Goal: Task Accomplishment & Management: Complete application form

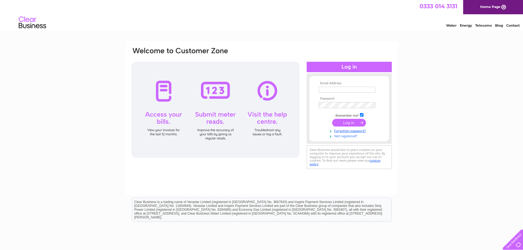
click at [344, 136] on link "Not registered?" at bounding box center [350, 135] width 62 height 5
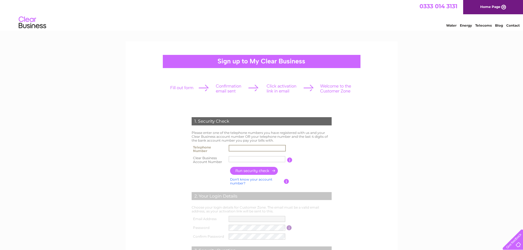
click at [233, 146] on input "text" at bounding box center [257, 148] width 57 height 7
type input "01296748400"
drag, startPoint x: 239, startPoint y: 157, endPoint x: 205, endPoint y: 152, distance: 34.3
click at [205, 152] on tbody "Telephone Number 01296748400 Clear Business Account Number [PERSON_NAME] You wi…" at bounding box center [261, 155] width 143 height 22
type input "30319602"
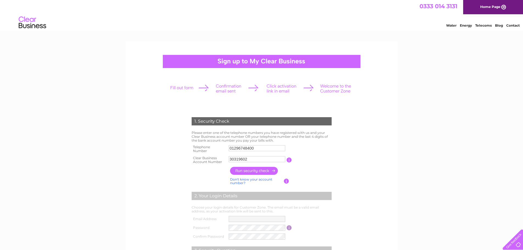
click at [248, 172] on input "button" at bounding box center [254, 171] width 48 height 8
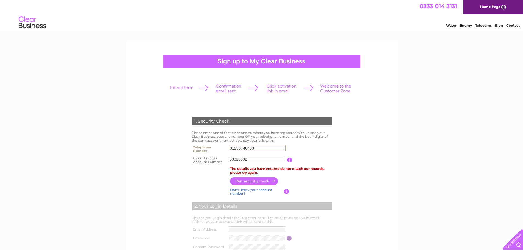
drag, startPoint x: 259, startPoint y: 146, endPoint x: 192, endPoint y: 139, distance: 67.2
click at [192, 139] on div "1. Security Check Please enter one of the telephone numbers you have registered…" at bounding box center [262, 211] width 166 height 199
click at [247, 182] on input "button" at bounding box center [254, 181] width 48 height 8
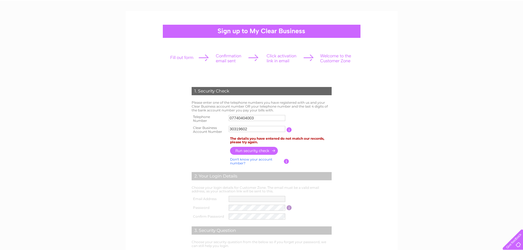
scroll to position [27, 0]
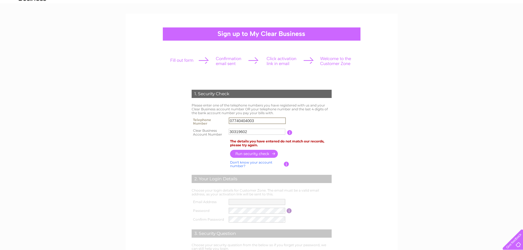
drag, startPoint x: 256, startPoint y: 121, endPoint x: 211, endPoint y: 116, distance: 44.8
click at [211, 116] on div "1. Security Check Please enter one of the telephone numbers you have registered…" at bounding box center [262, 183] width 166 height 199
type input "01296748400"
click at [257, 153] on input "button" at bounding box center [254, 154] width 48 height 8
